Goal: Task Accomplishment & Management: Manage account settings

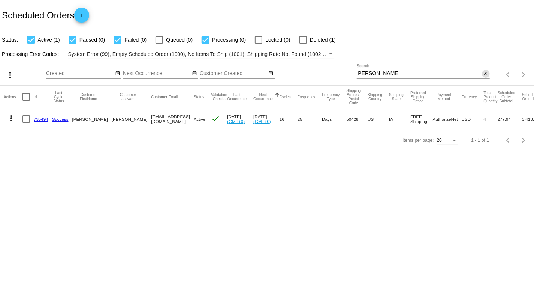
click at [486, 74] on mat-icon "close" at bounding box center [485, 73] width 5 height 6
click at [486, 75] on mat-icon "search" at bounding box center [485, 75] width 9 height 12
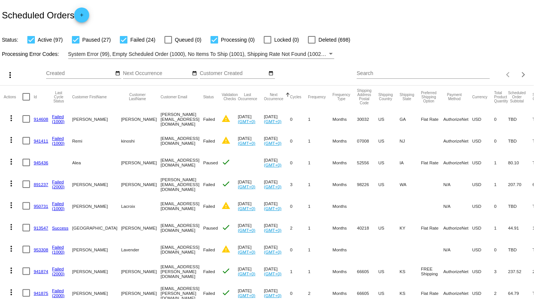
click at [420, 72] on input "Search" at bounding box center [423, 73] width 133 height 6
paste input "970780"
type input "970780"
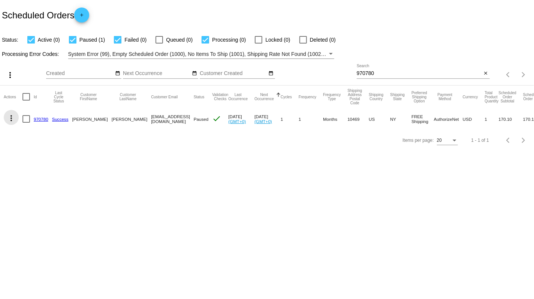
click at [10, 119] on mat-icon "more_vert" at bounding box center [11, 118] width 9 height 9
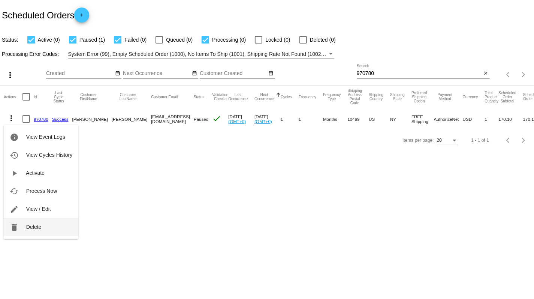
click at [31, 228] on span "Delete" at bounding box center [33, 227] width 15 height 6
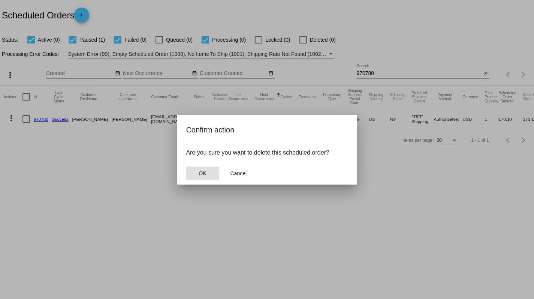
click at [213, 171] on button "OK" at bounding box center [202, 172] width 33 height 13
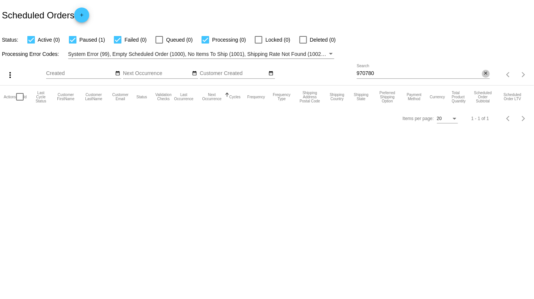
click at [486, 75] on mat-icon "close" at bounding box center [485, 73] width 5 height 6
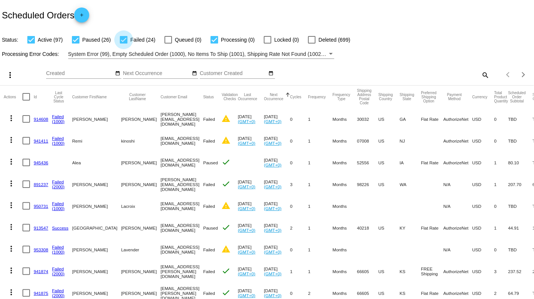
click at [126, 38] on div at bounding box center [123, 39] width 7 height 7
click at [124, 43] on input "Failed (24)" at bounding box center [123, 43] width 0 height 0
checkbox input "false"
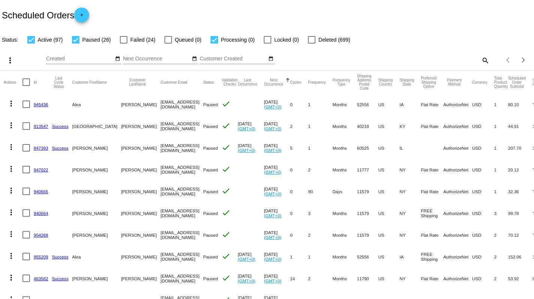
click at [78, 42] on div at bounding box center [75, 39] width 7 height 7
click at [76, 43] on input "Paused (26)" at bounding box center [75, 43] width 0 height 0
checkbox input "false"
